Goal: Information Seeking & Learning: Learn about a topic

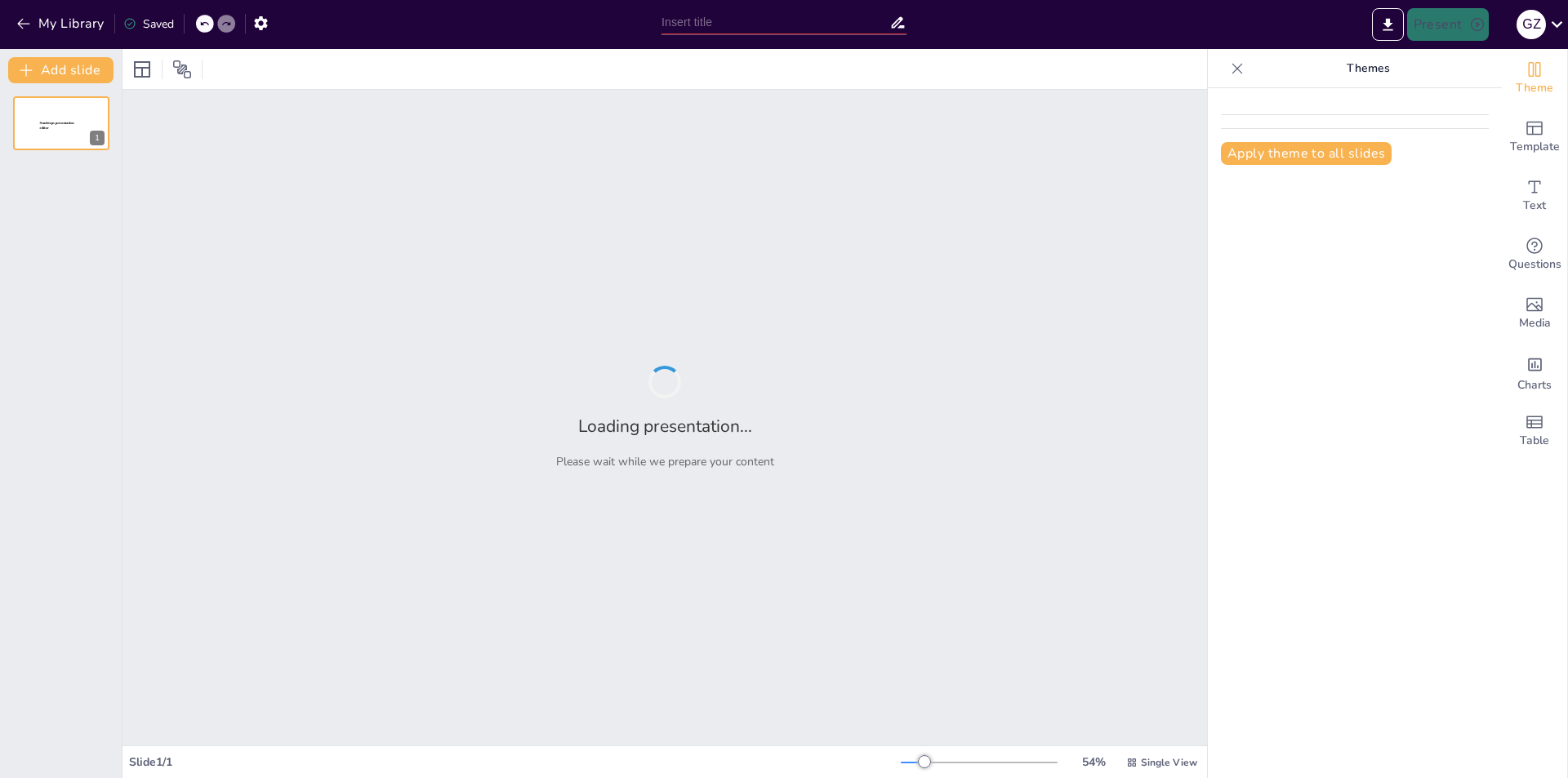
type input "Todo sobre el Impacto Ambiental y la Minería: ¿Qué Debes Conocer?"
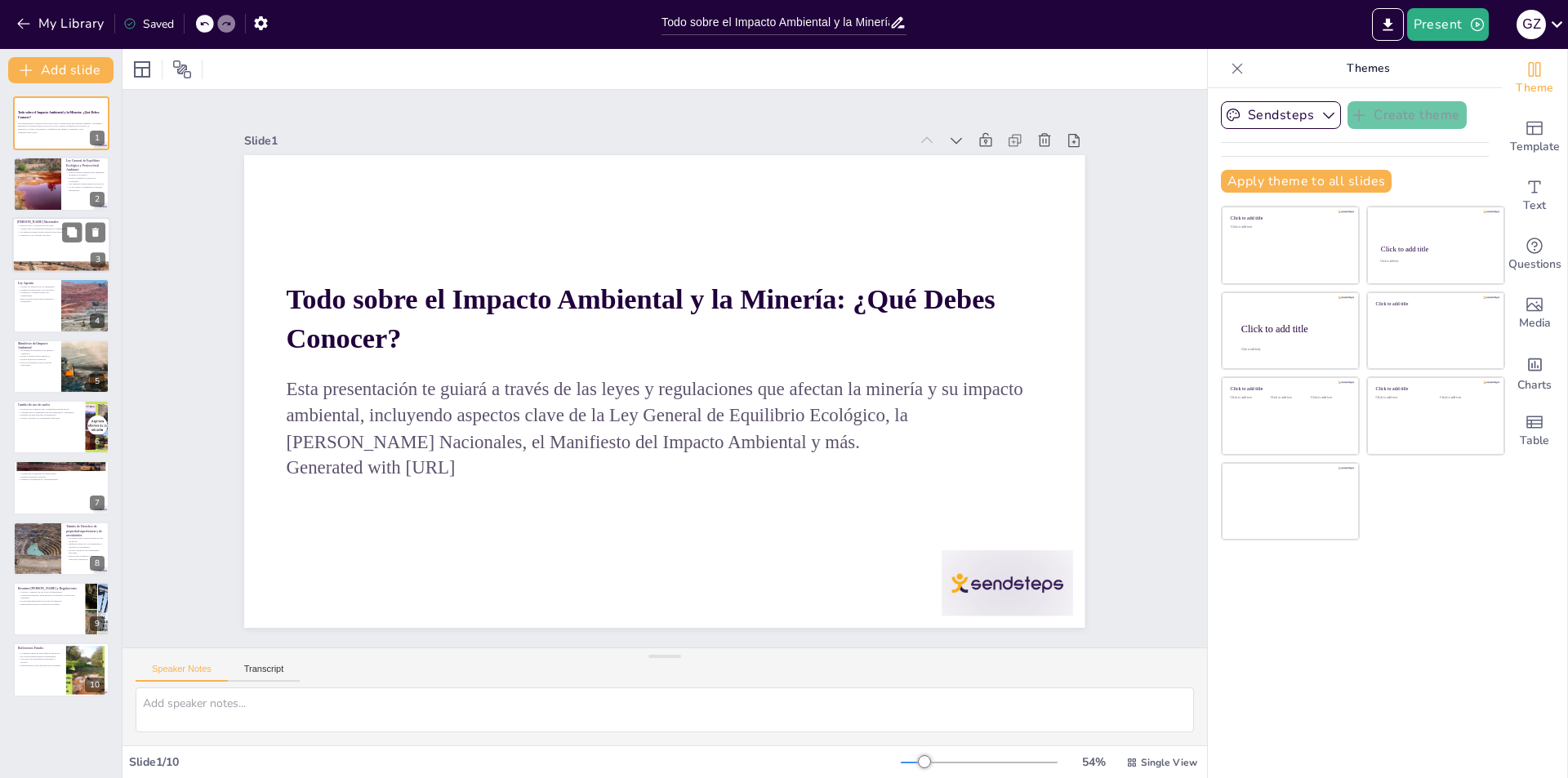
click at [57, 226] on p "Regula el uso y conservación del agua." at bounding box center [61, 227] width 88 height 3
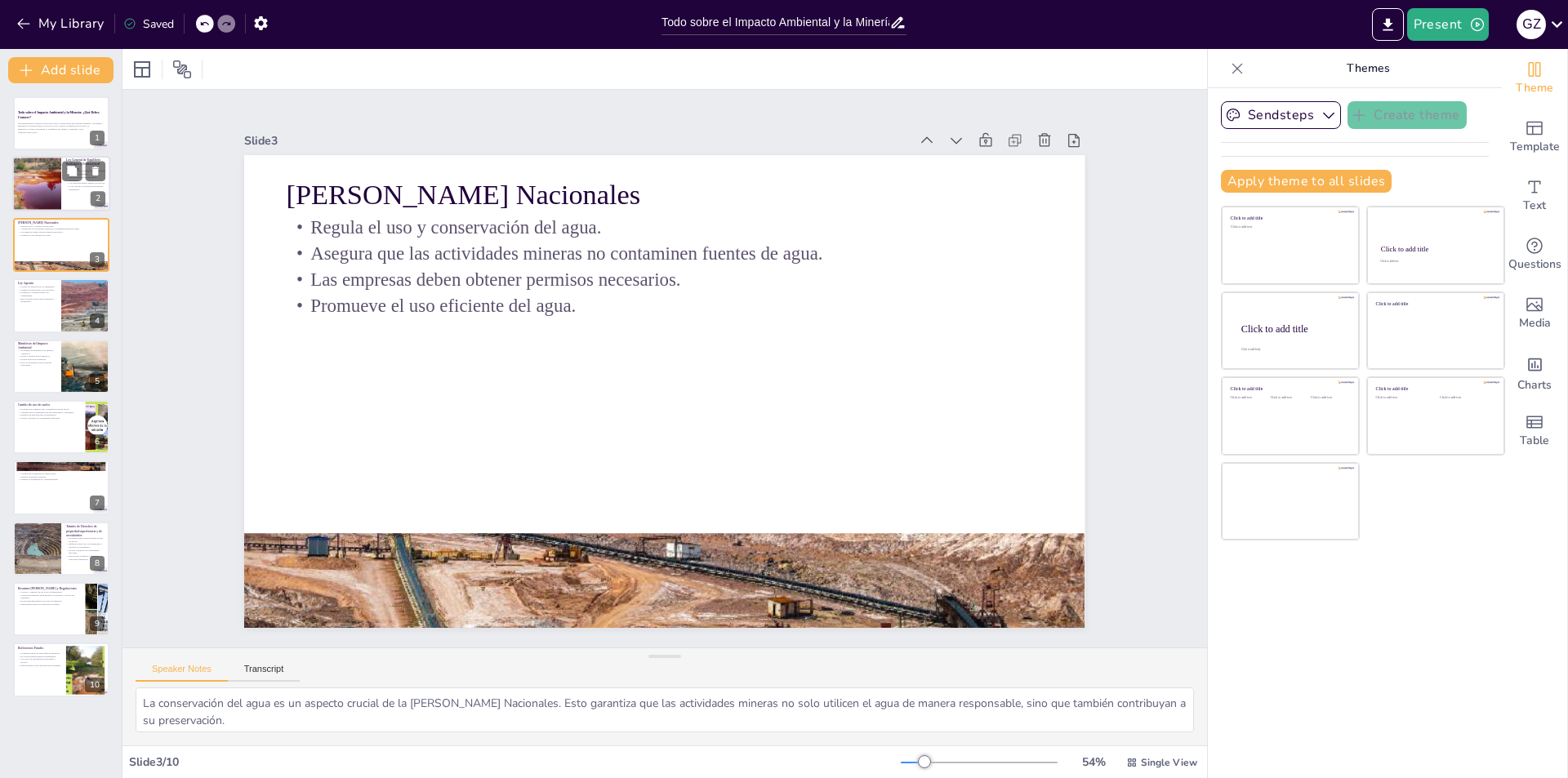
click at [37, 194] on div at bounding box center [37, 185] width 74 height 56
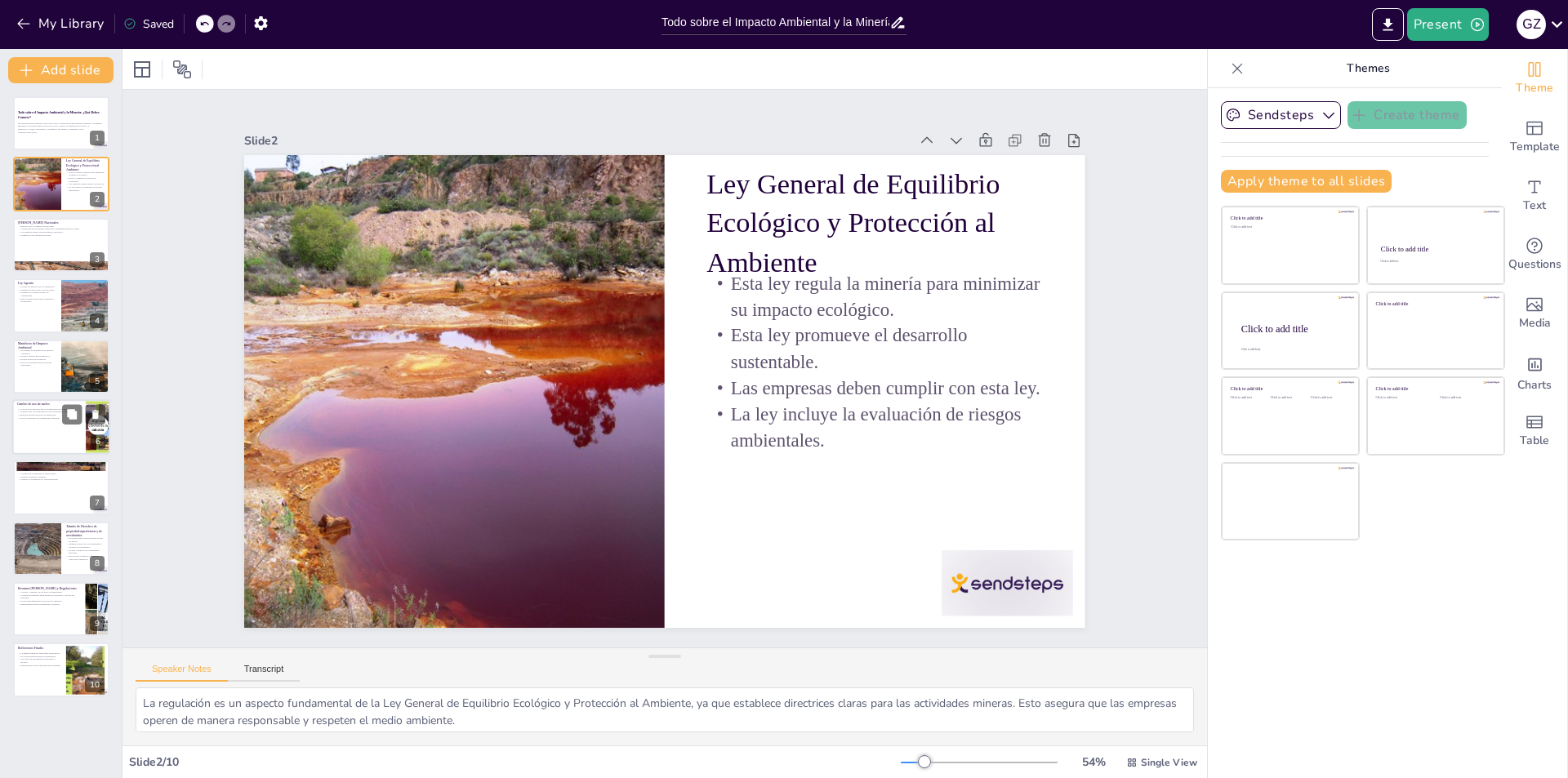
click at [22, 447] on div at bounding box center [61, 428] width 98 height 56
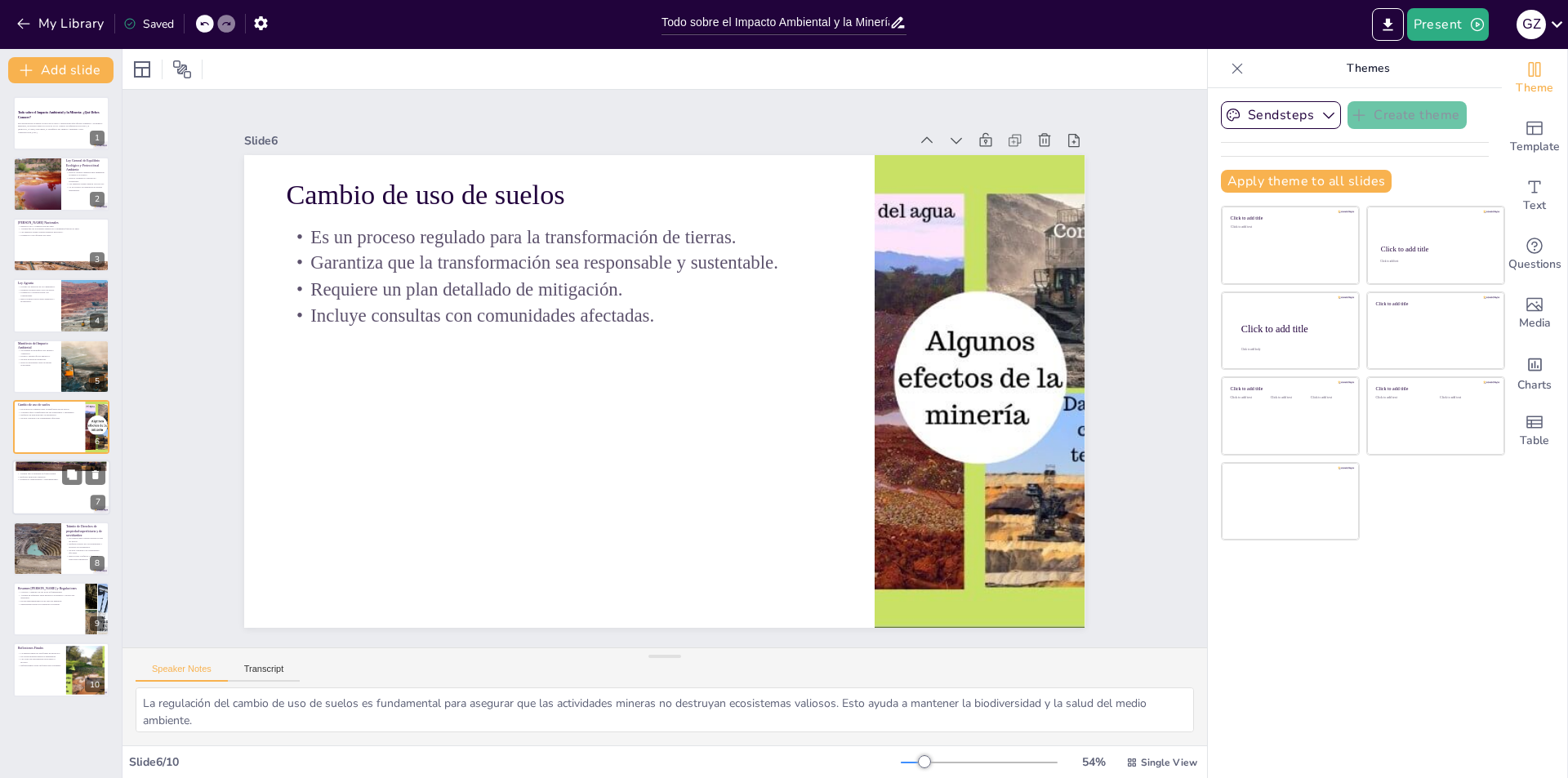
click at [21, 488] on div at bounding box center [61, 488] width 98 height 56
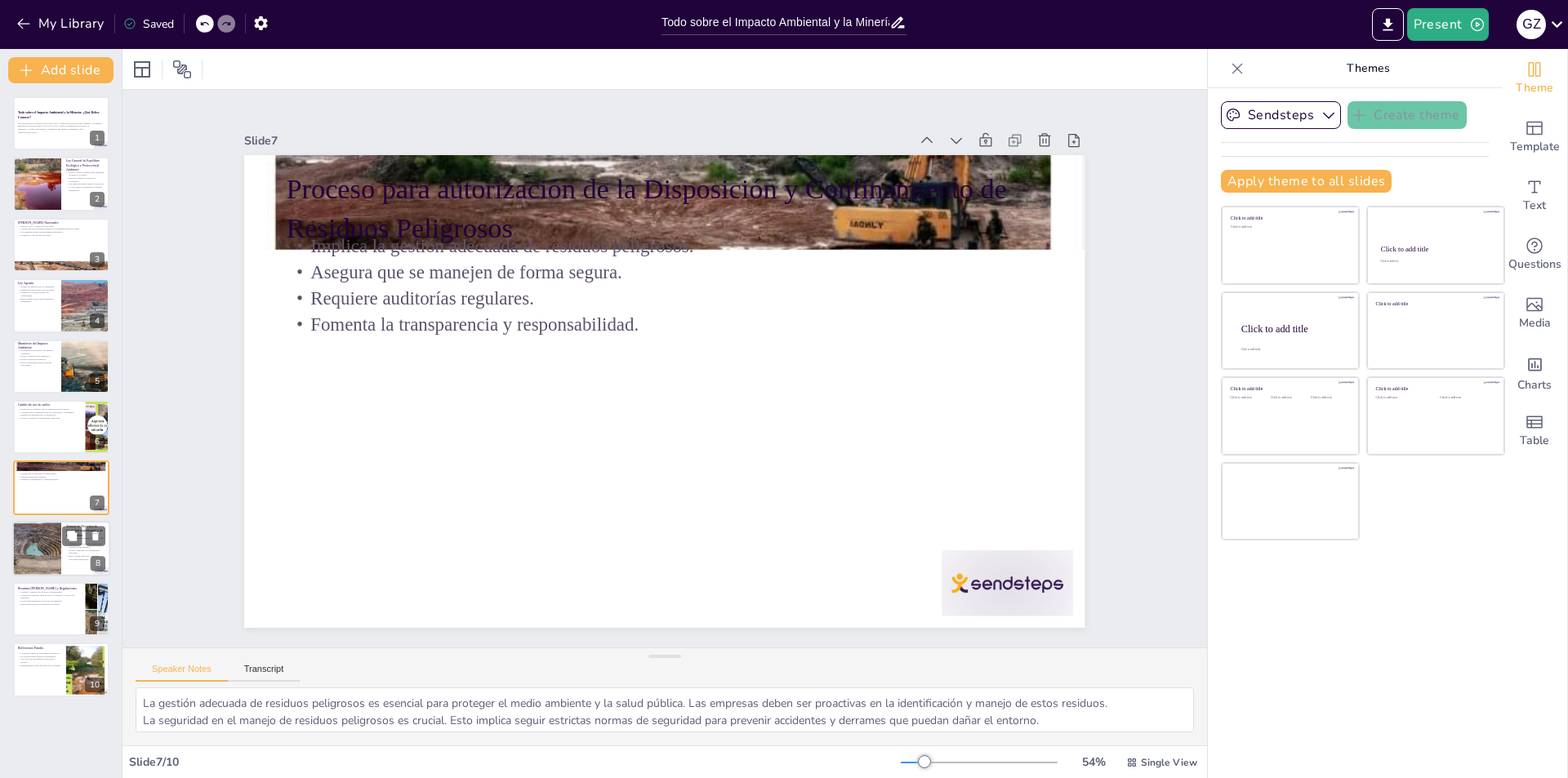
click at [43, 554] on div at bounding box center [36, 549] width 83 height 56
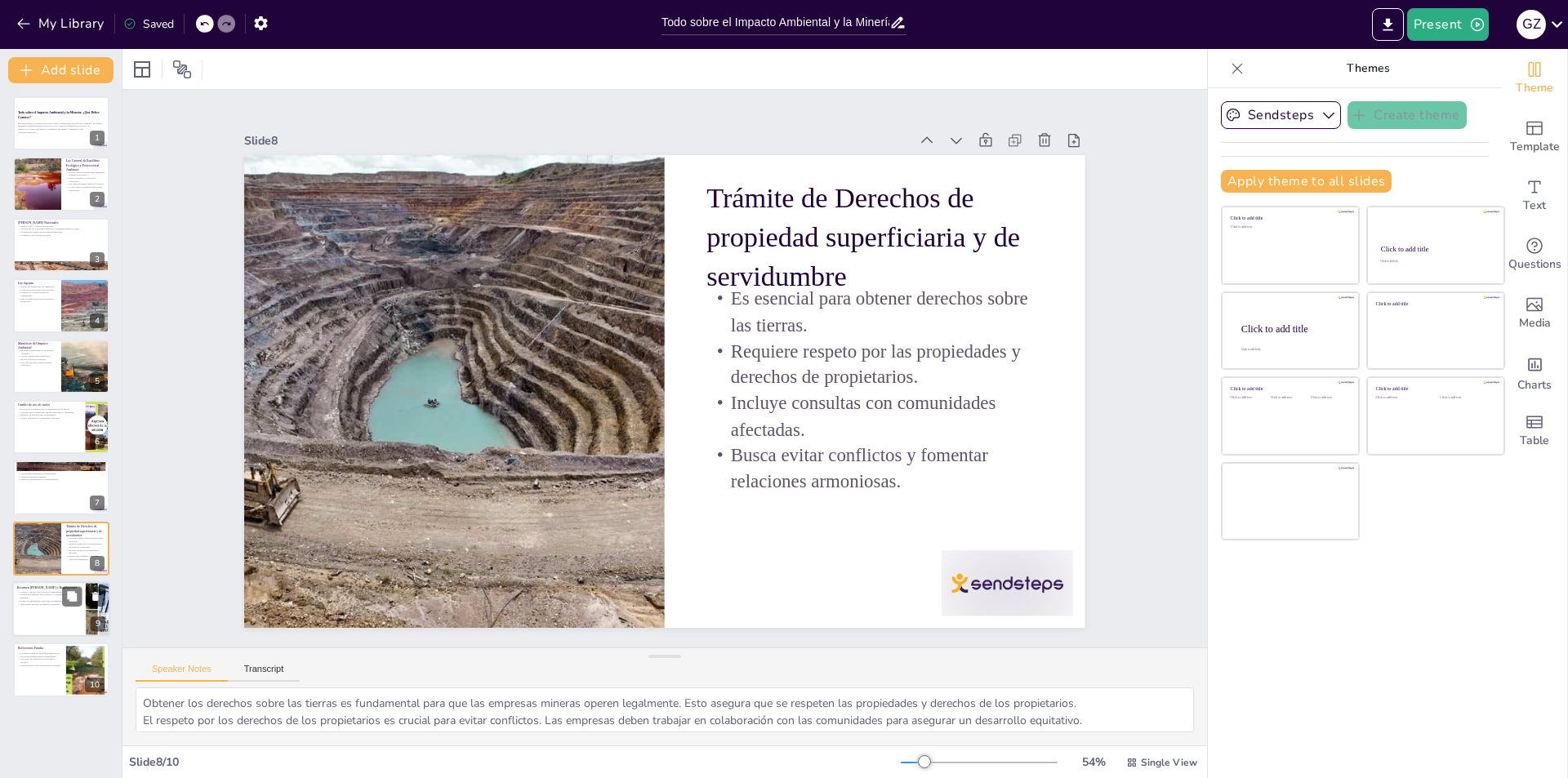
click at [41, 597] on p "Asegura un equilibrio entre desarrollo económico y protección ambiental." at bounding box center [49, 596] width 64 height 6
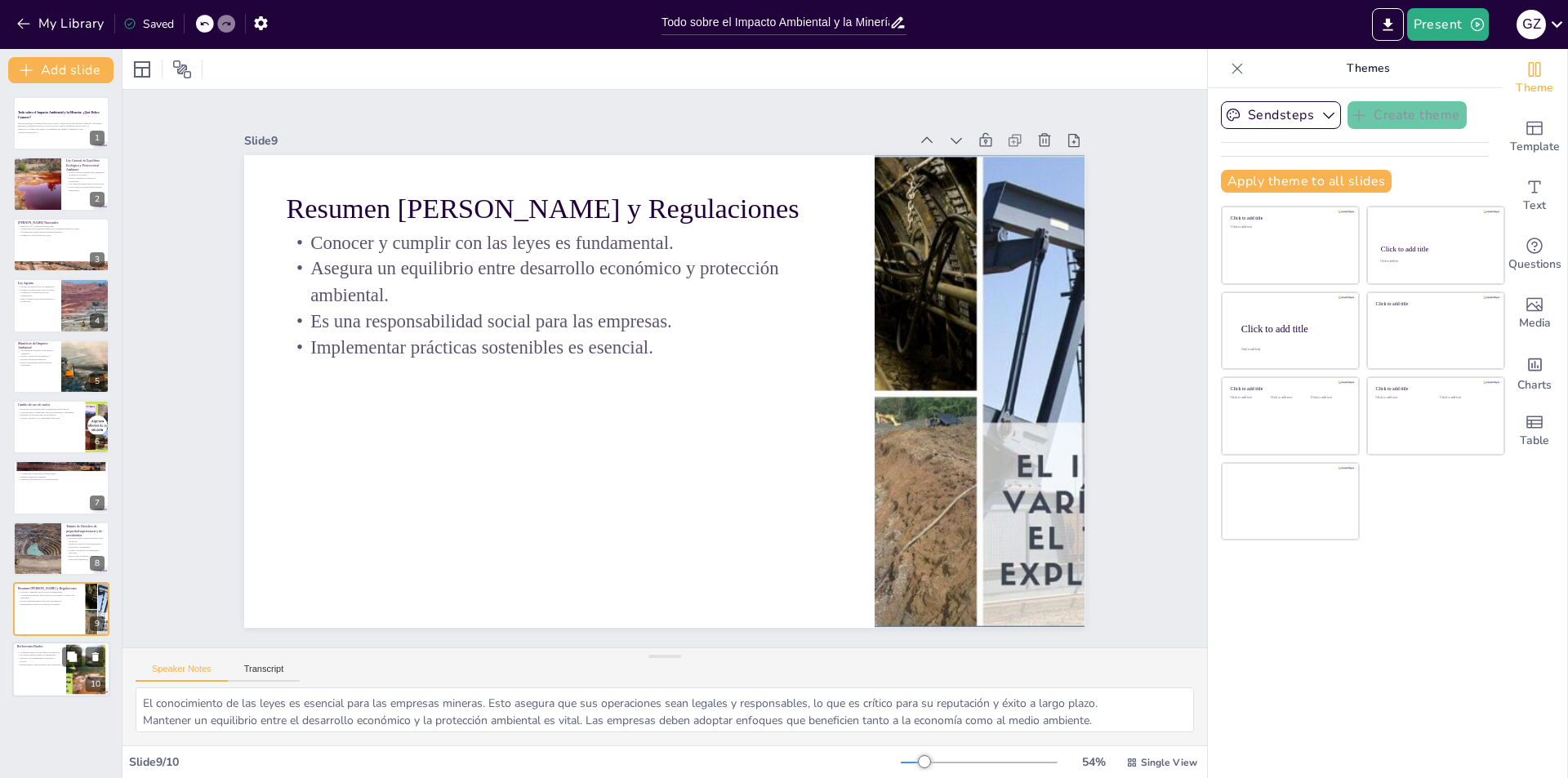
click at [45, 648] on p "Reflexiones Finales" at bounding box center [39, 648] width 44 height 5
type textarea "El desarrollo que trae la minería puede ser significativo, pero debe ser equili…"
